Goal: Information Seeking & Learning: Compare options

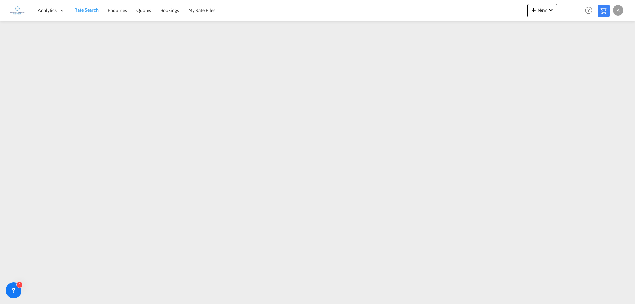
click at [89, 10] on span "Rate Search" at bounding box center [86, 10] width 24 height 6
